Goal: Task Accomplishment & Management: Use online tool/utility

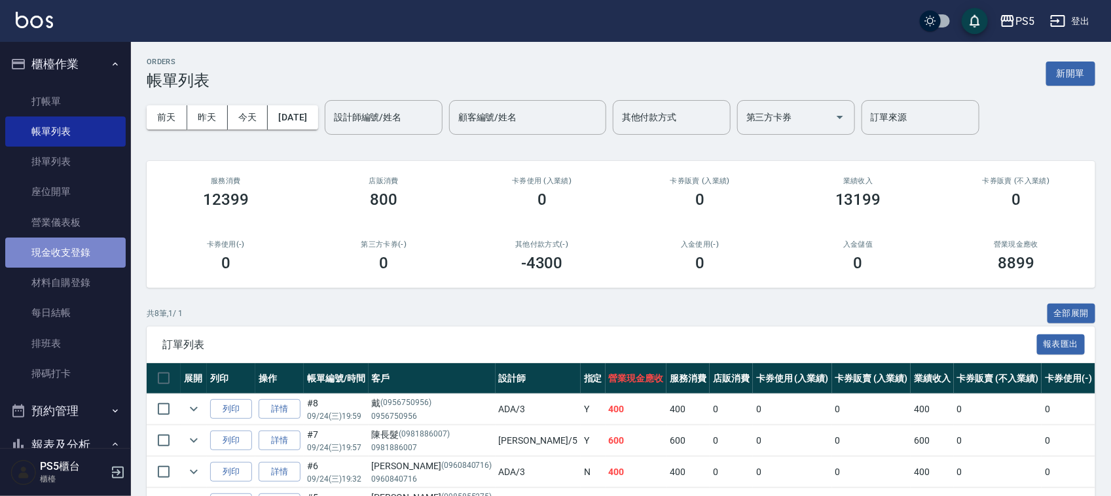
click at [80, 249] on link "現金收支登錄" at bounding box center [65, 253] width 120 height 30
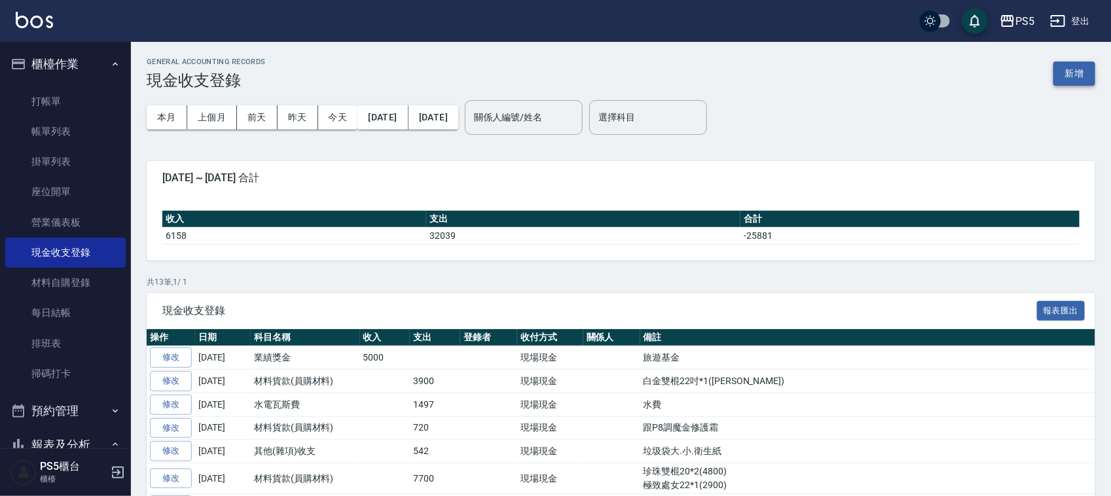
click at [1077, 69] on button "新增" at bounding box center [1074, 74] width 42 height 24
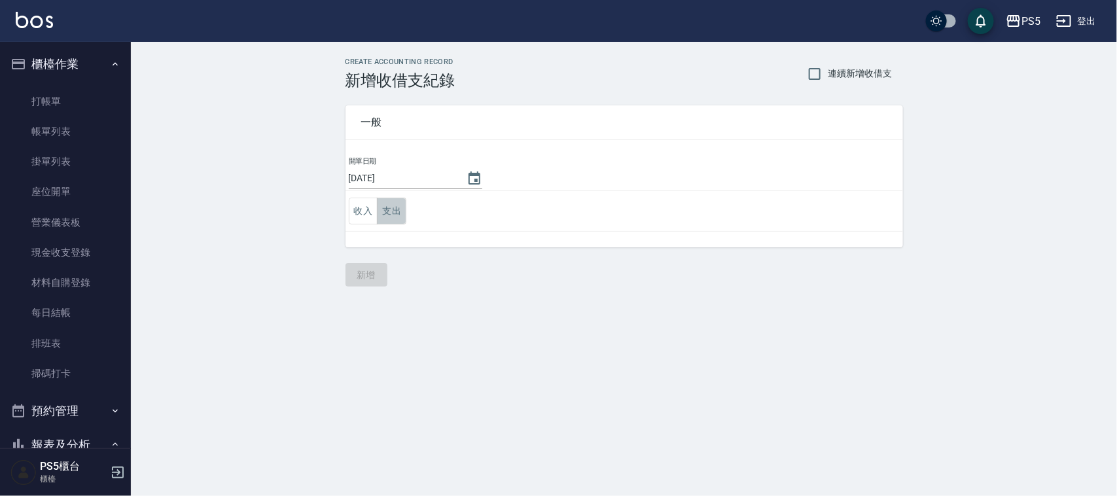
click at [400, 208] on button "支出" at bounding box center [391, 211] width 29 height 27
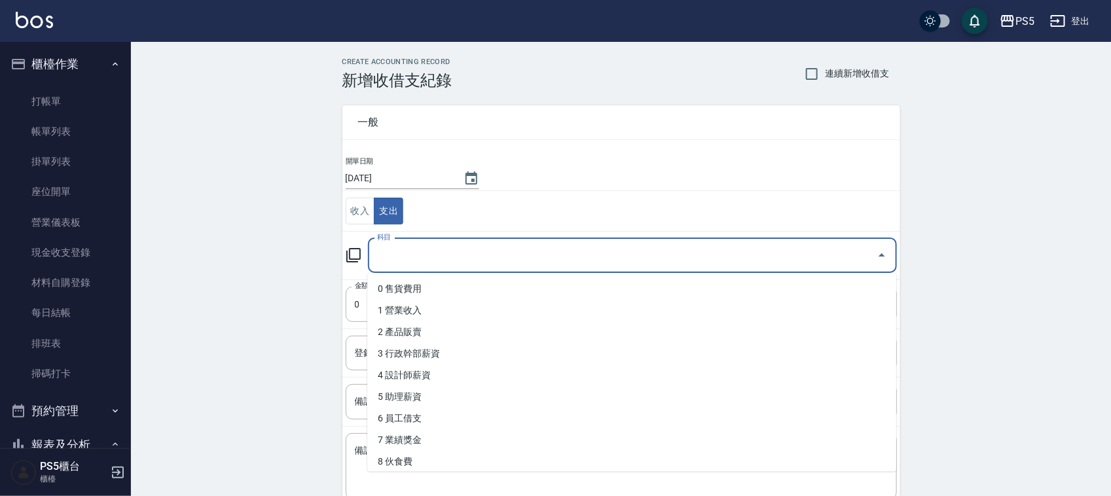
click at [386, 257] on input "科目" at bounding box center [622, 255] width 497 height 23
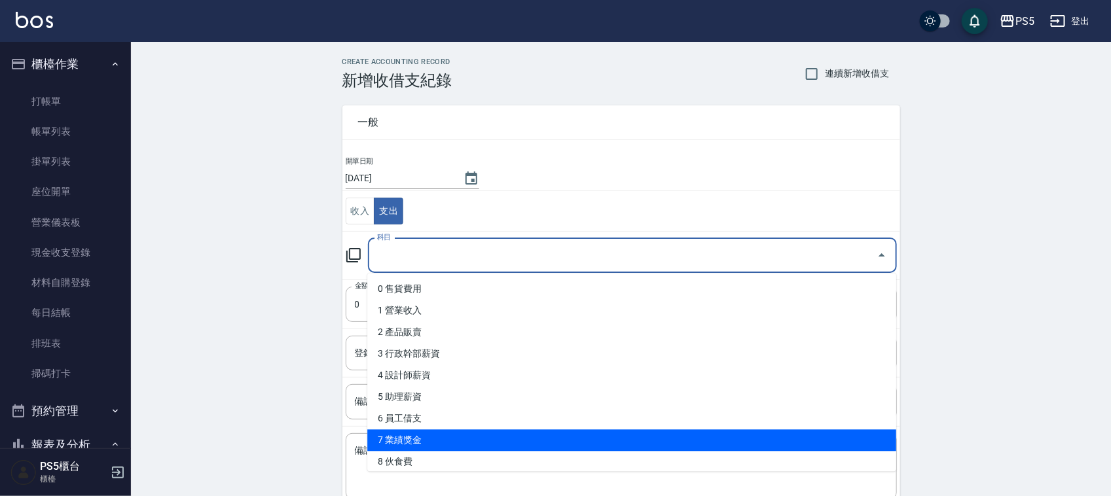
click at [435, 437] on li "7 業績獎金" at bounding box center [631, 441] width 529 height 22
type input "7 業績獎金"
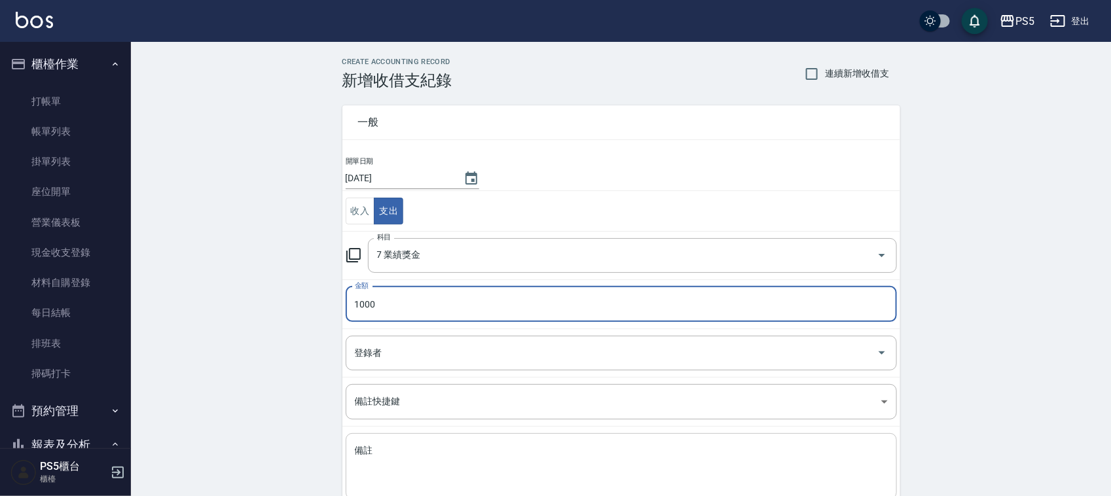
type input "1000"
click at [383, 440] on div "x 備註" at bounding box center [621, 466] width 551 height 66
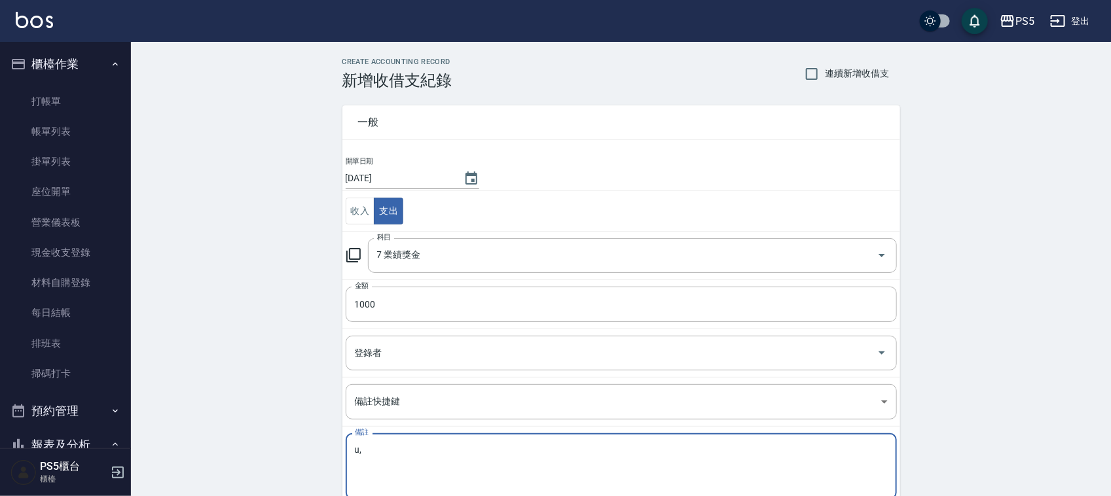
type textarea "u"
type textarea "ˊ"
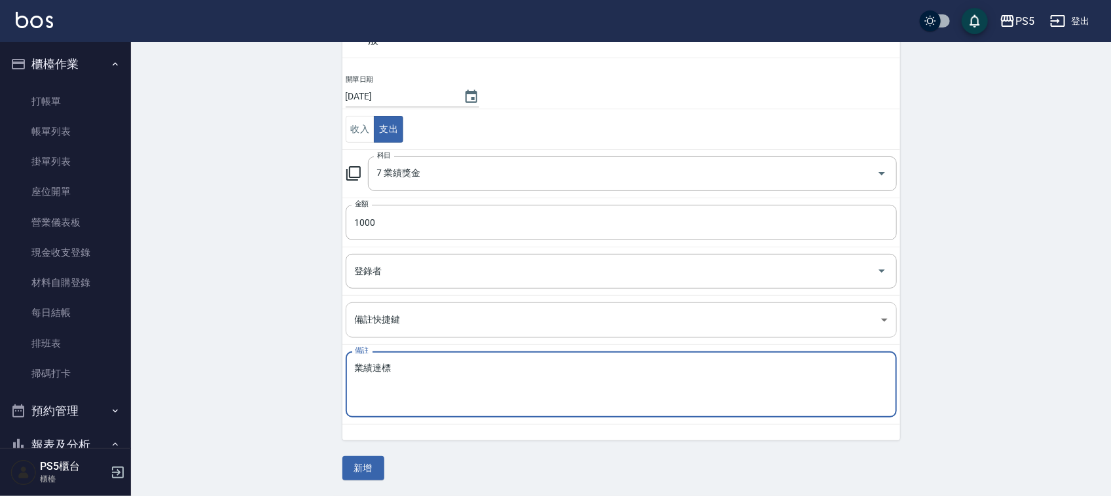
scroll to position [82, 0]
type textarea "業績達標"
click at [368, 475] on button "新增" at bounding box center [363, 468] width 42 height 24
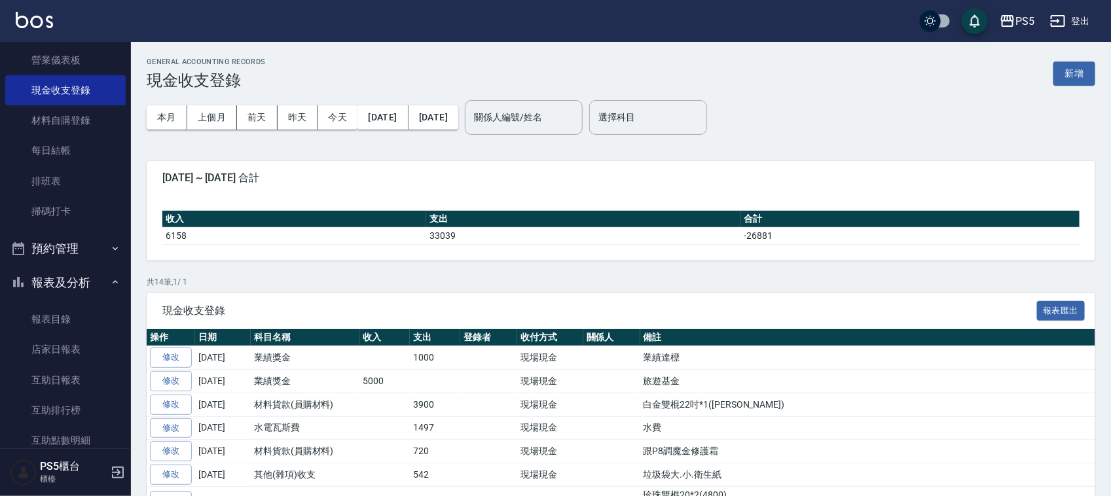
scroll to position [164, 0]
click at [65, 135] on link "每日結帳" at bounding box center [65, 149] width 120 height 30
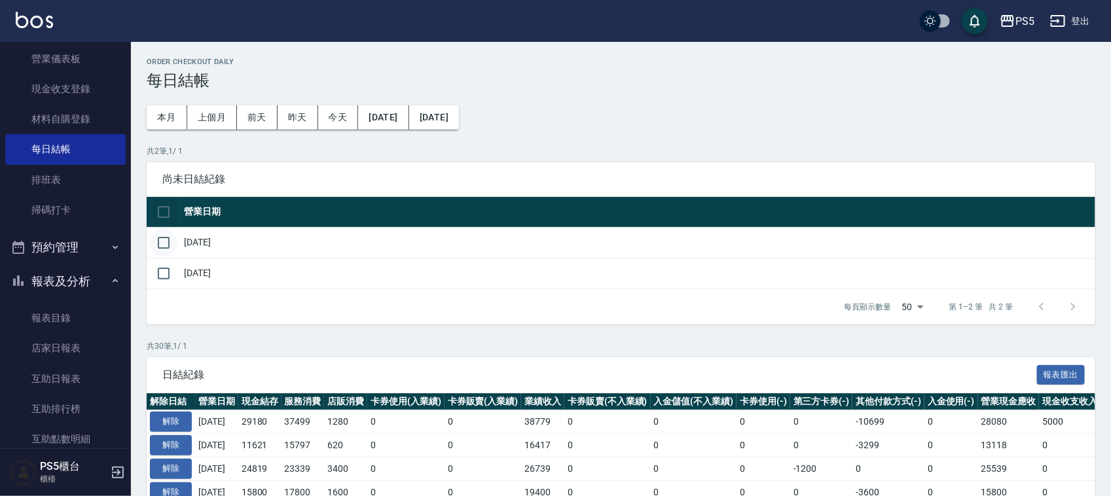
click at [165, 236] on input "checkbox" at bounding box center [163, 242] width 27 height 27
checkbox input "true"
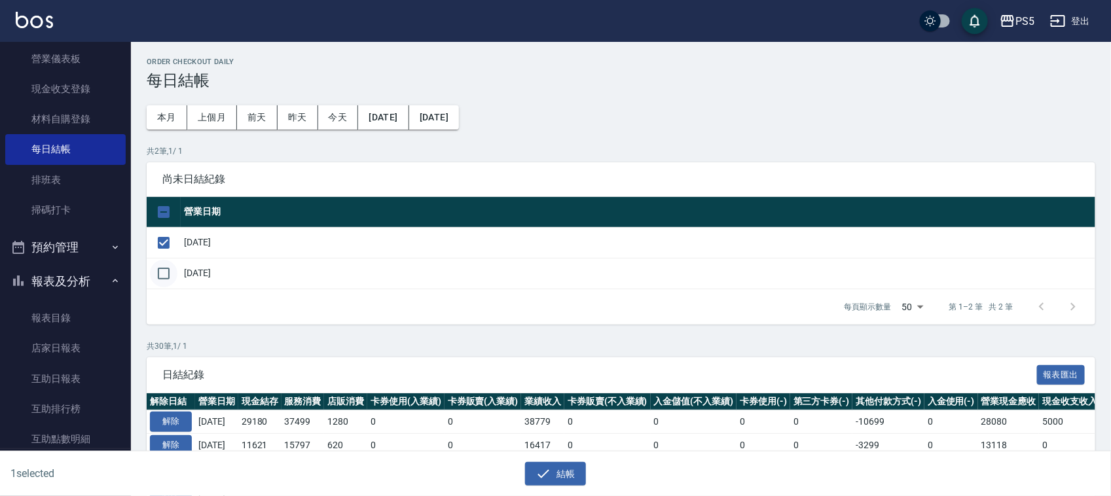
click at [168, 277] on input "checkbox" at bounding box center [163, 273] width 27 height 27
checkbox input "true"
click at [542, 475] on icon "button" at bounding box center [543, 474] width 16 height 16
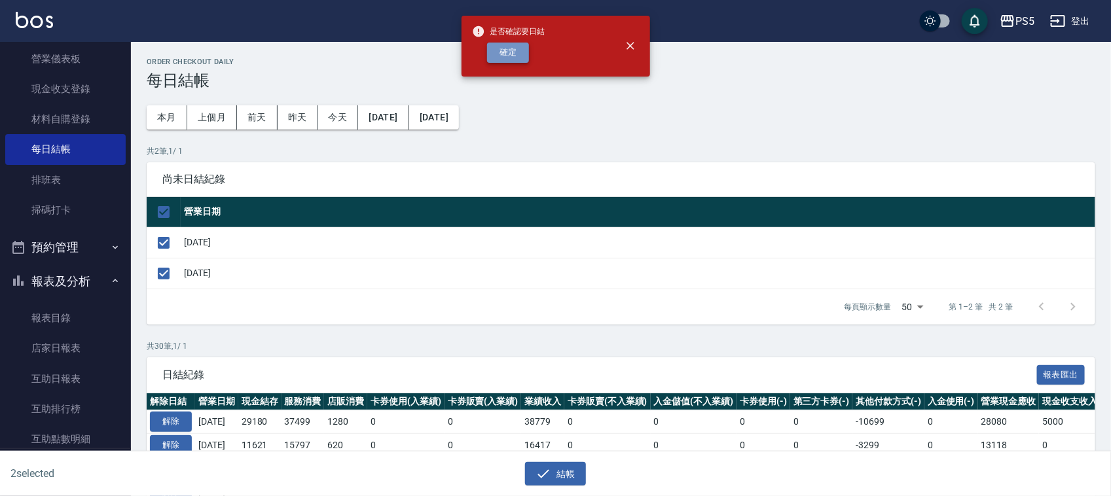
click at [496, 49] on button "確定" at bounding box center [508, 53] width 42 height 20
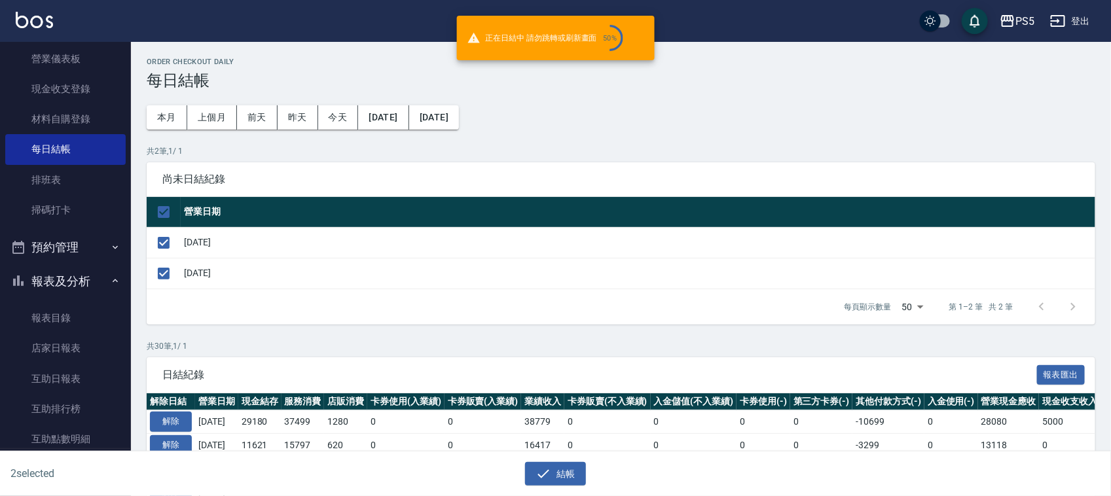
checkbox input "false"
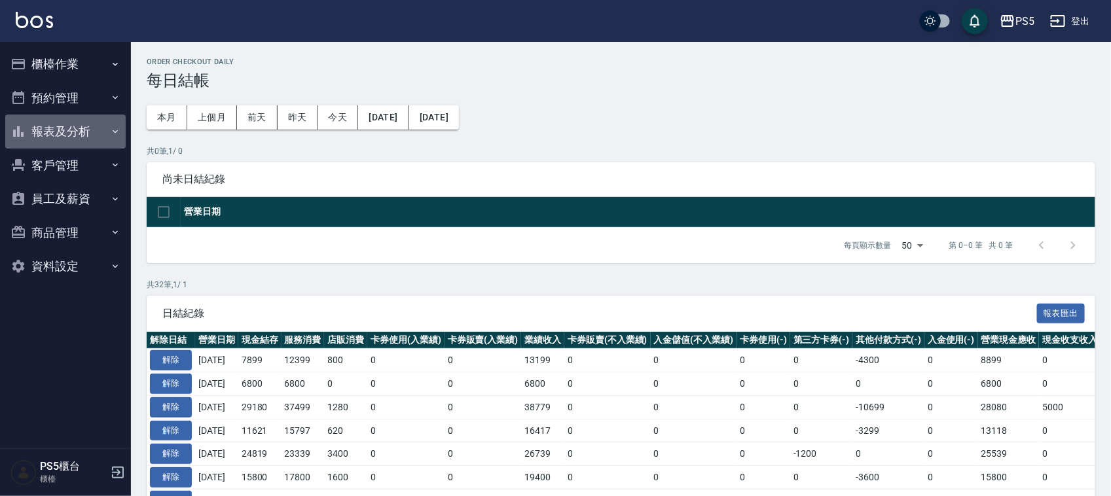
click at [70, 129] on button "報表及分析" at bounding box center [65, 132] width 120 height 34
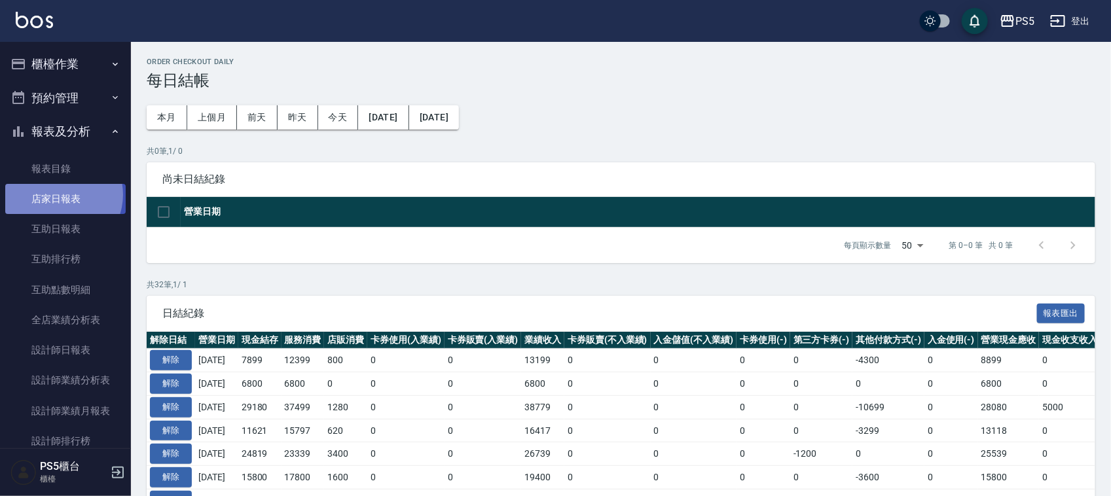
click at [58, 195] on link "店家日報表" at bounding box center [65, 199] width 120 height 30
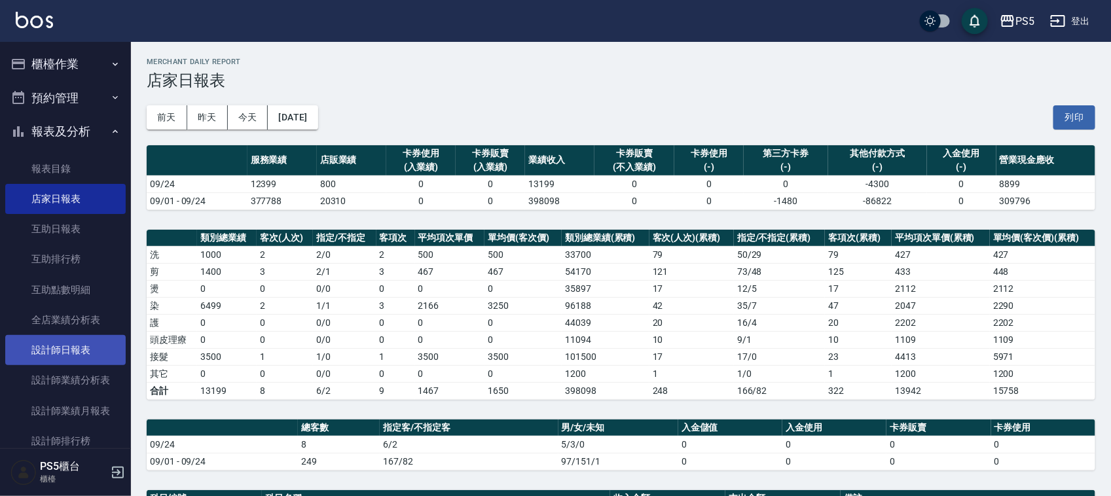
click at [72, 352] on link "設計師日報表" at bounding box center [65, 350] width 120 height 30
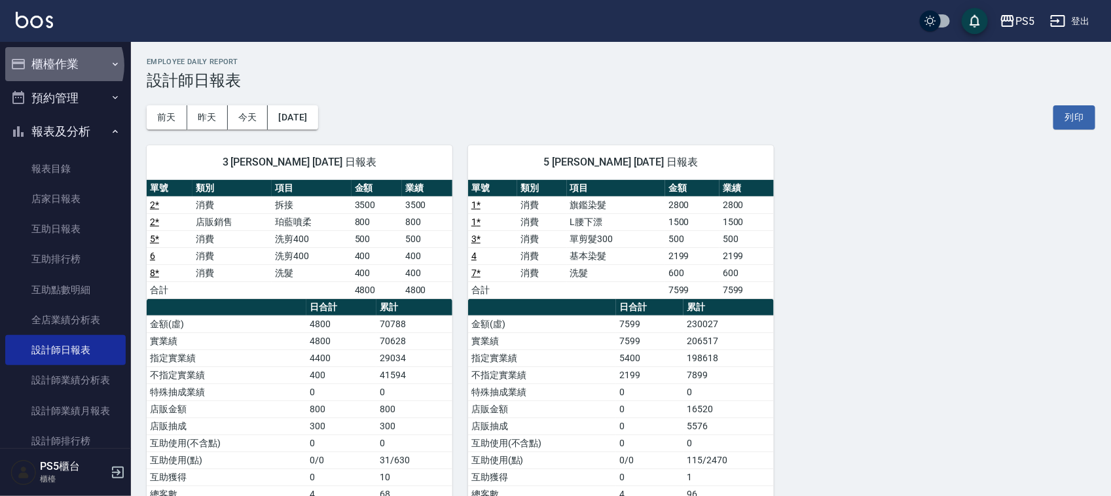
click at [63, 65] on button "櫃檯作業" at bounding box center [65, 64] width 120 height 34
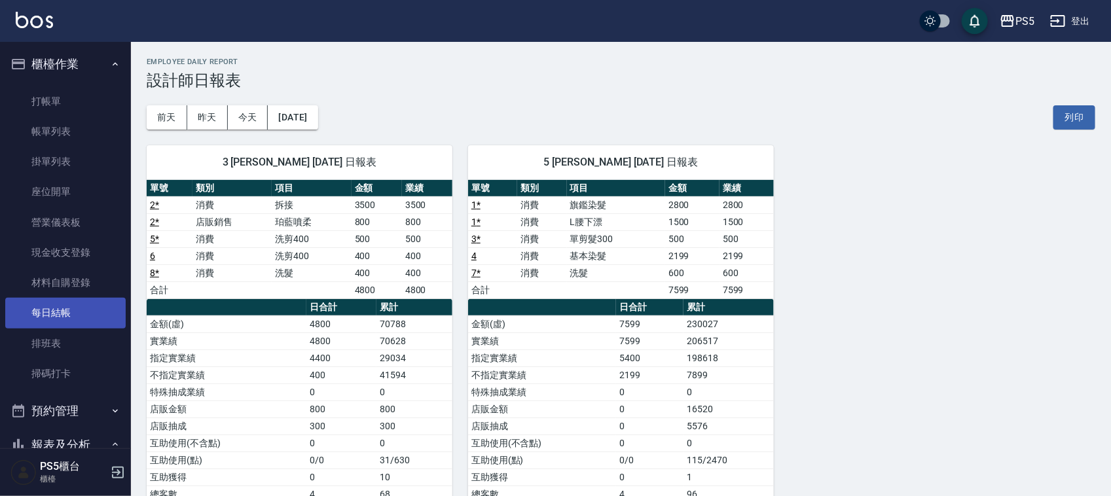
click at [71, 316] on link "每日結帳" at bounding box center [65, 313] width 120 height 30
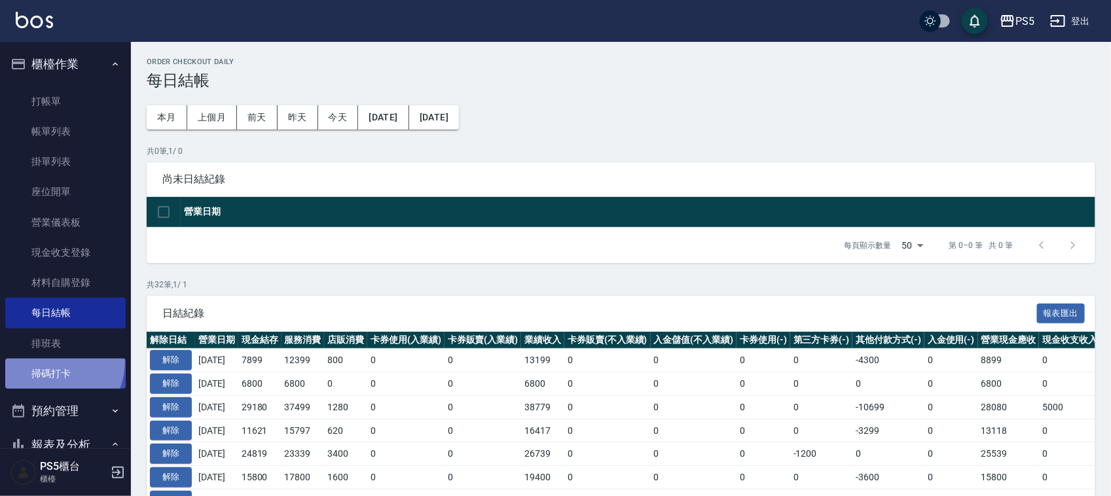
click at [48, 361] on link "掃碼打卡" at bounding box center [65, 374] width 120 height 30
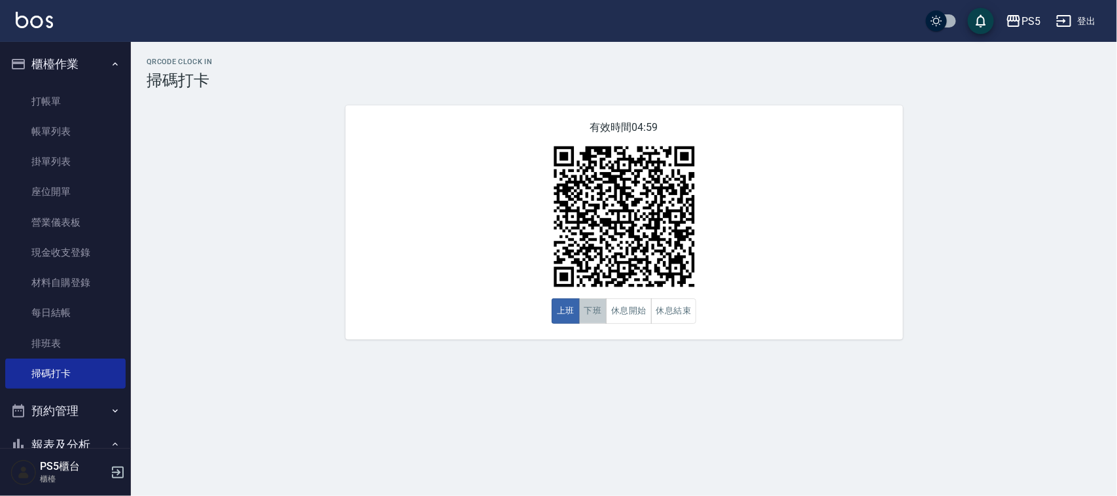
click at [585, 316] on button "下班" at bounding box center [593, 311] width 28 height 26
